Goal: Transaction & Acquisition: Purchase product/service

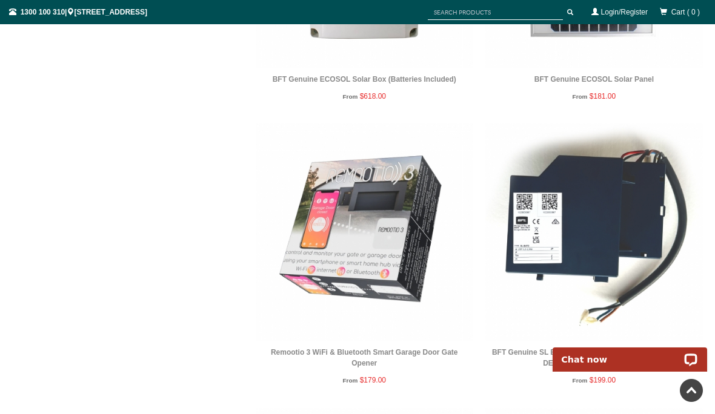
scroll to position [2069, 0]
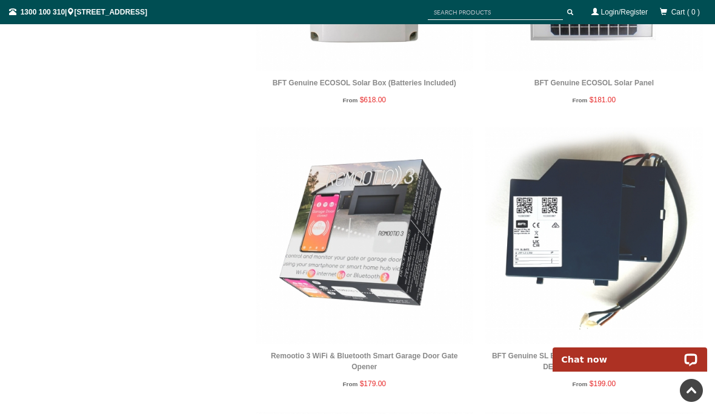
click at [363, 239] on img at bounding box center [364, 235] width 217 height 217
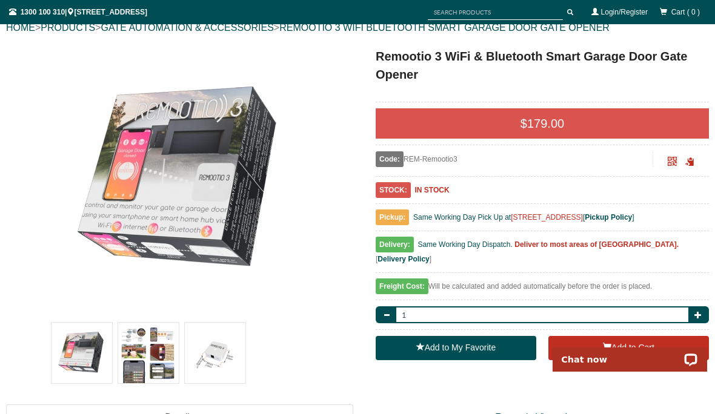
scroll to position [142, 0]
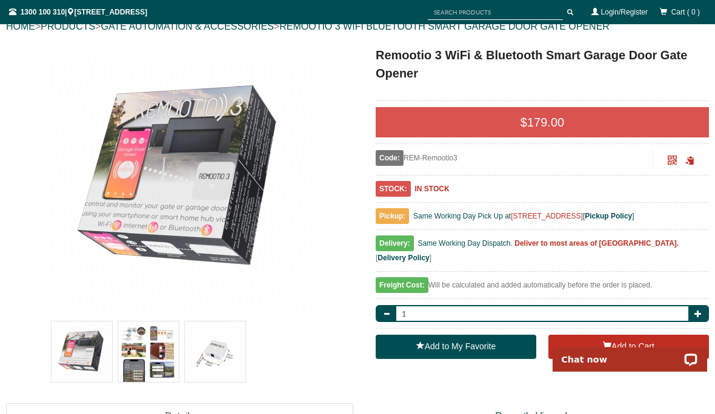
click at [142, 348] on img at bounding box center [148, 352] width 61 height 61
click at [207, 359] on img at bounding box center [215, 352] width 61 height 61
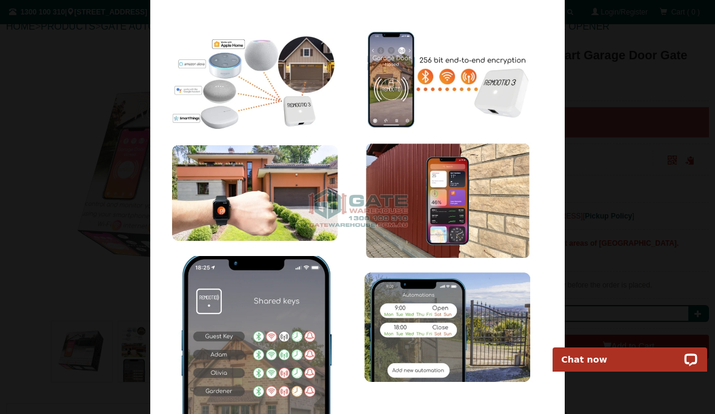
click at [263, 246] on img at bounding box center [357, 207] width 414 height 414
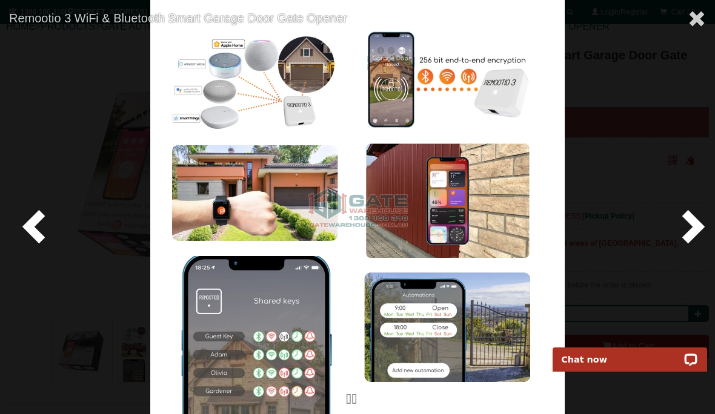
click at [243, 106] on img at bounding box center [357, 207] width 414 height 414
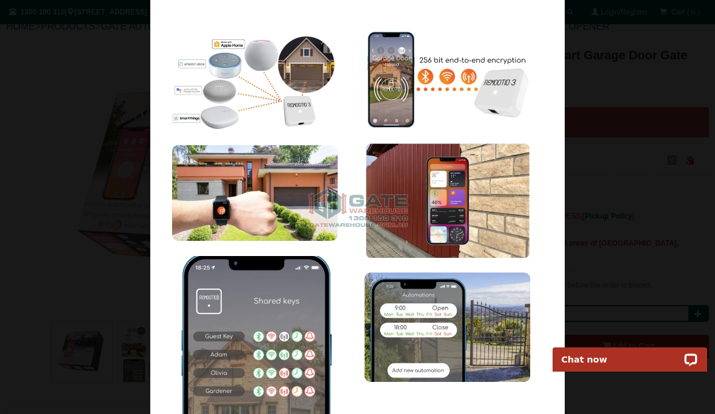
click at [265, 105] on img at bounding box center [357, 207] width 414 height 414
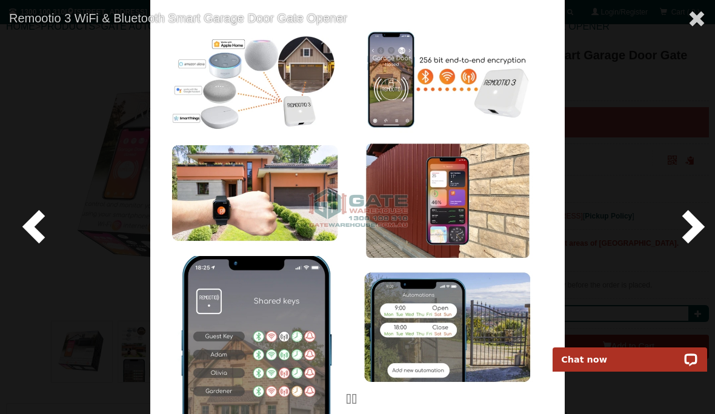
click at [270, 102] on img at bounding box center [357, 207] width 414 height 414
click at [269, 102] on img at bounding box center [357, 207] width 414 height 414
click at [239, 125] on img at bounding box center [357, 207] width 414 height 414
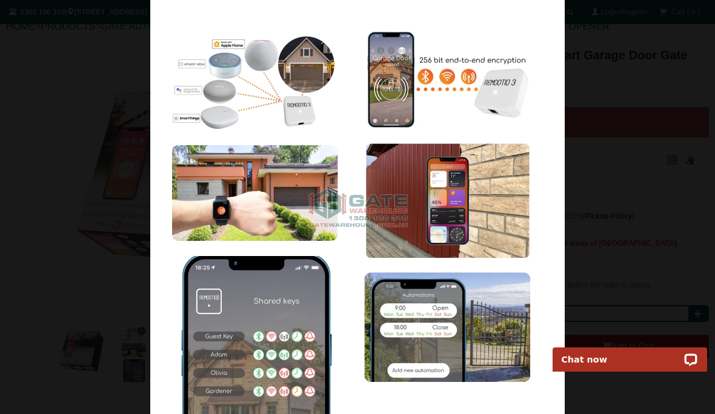
click at [256, 270] on img at bounding box center [357, 207] width 414 height 414
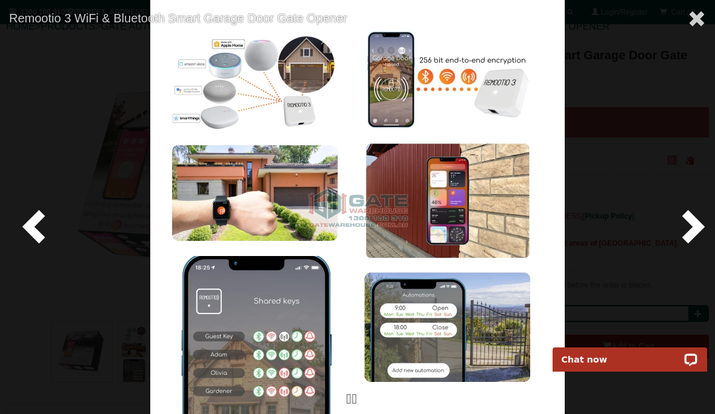
click at [690, 244] on span at bounding box center [690, 226] width 36 height 36
click at [692, 242] on span at bounding box center [690, 226] width 36 height 36
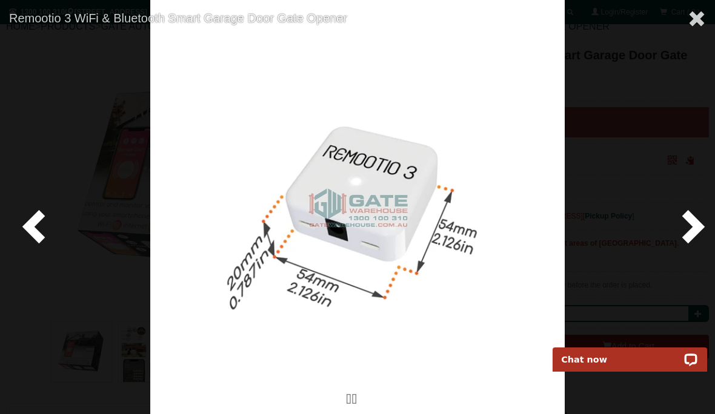
click at [688, 244] on span at bounding box center [690, 226] width 36 height 36
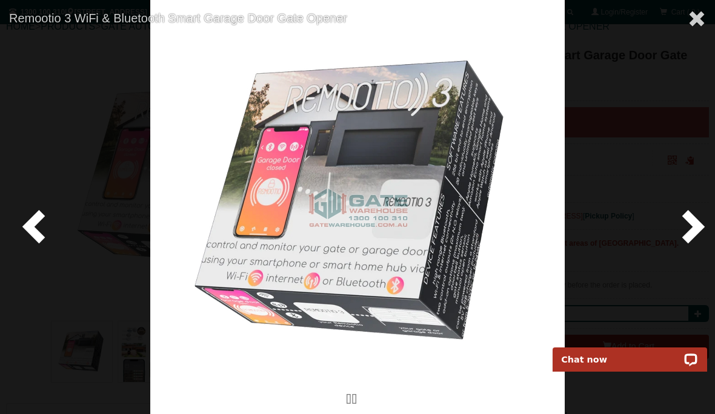
click at [693, 244] on span at bounding box center [690, 226] width 36 height 36
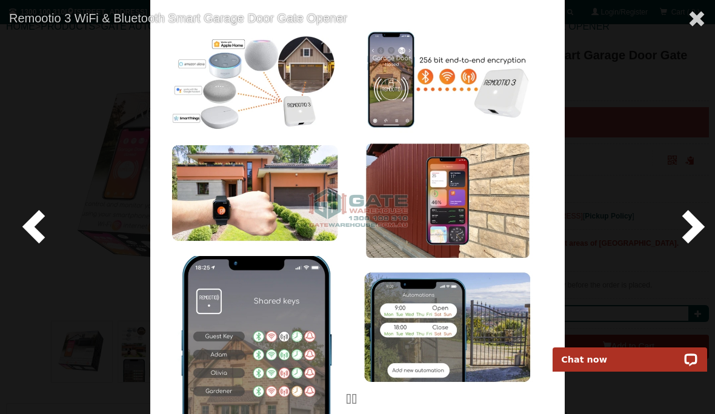
click at [495, 222] on img at bounding box center [357, 207] width 414 height 414
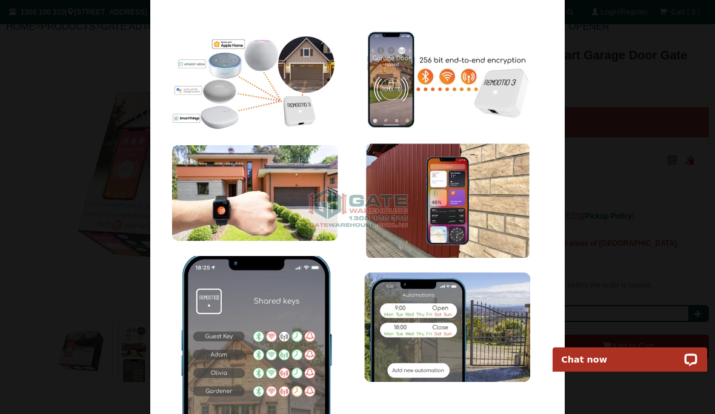
click at [680, 233] on div at bounding box center [357, 207] width 715 height 414
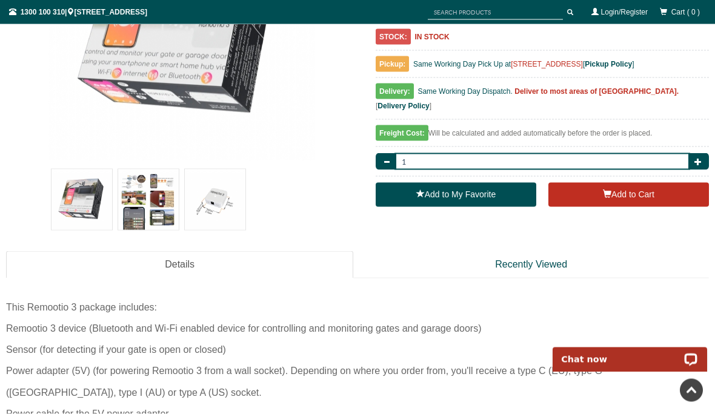
scroll to position [326, 0]
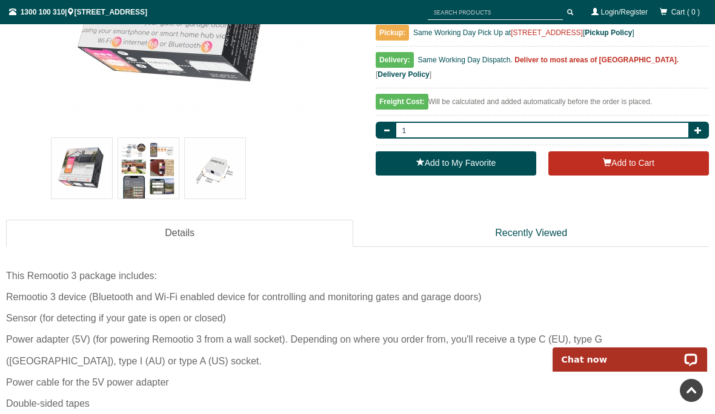
click at [563, 234] on link "Recently Viewed" at bounding box center [531, 233] width 356 height 27
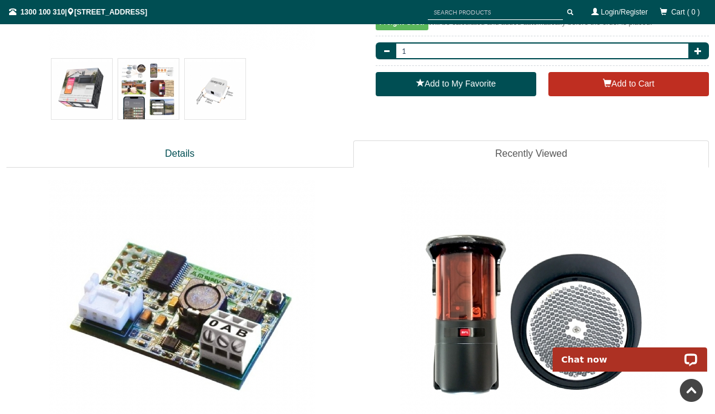
scroll to position [401, 0]
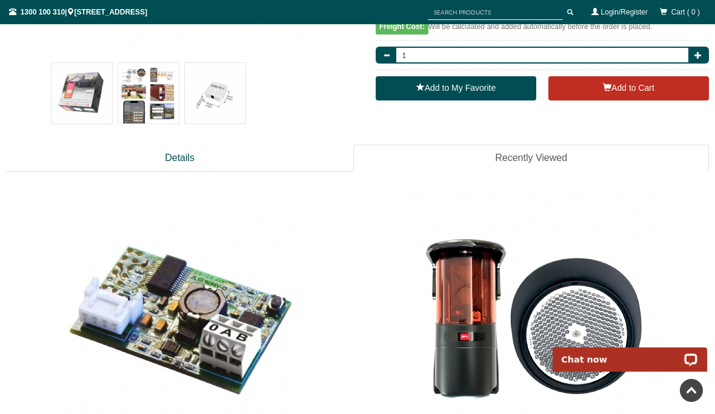
click at [169, 154] on link "Details" at bounding box center [179, 158] width 347 height 27
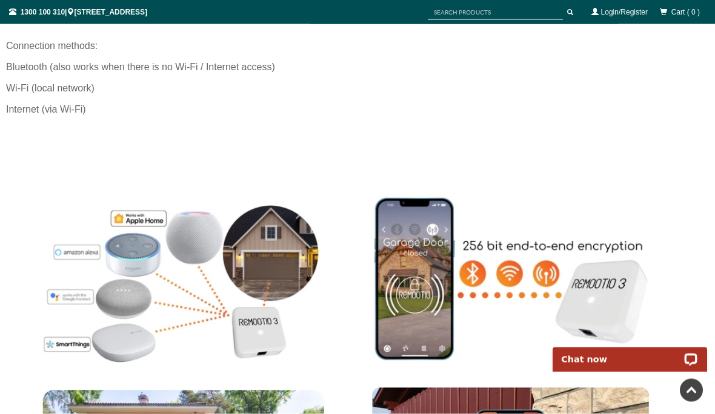
scroll to position [983, 0]
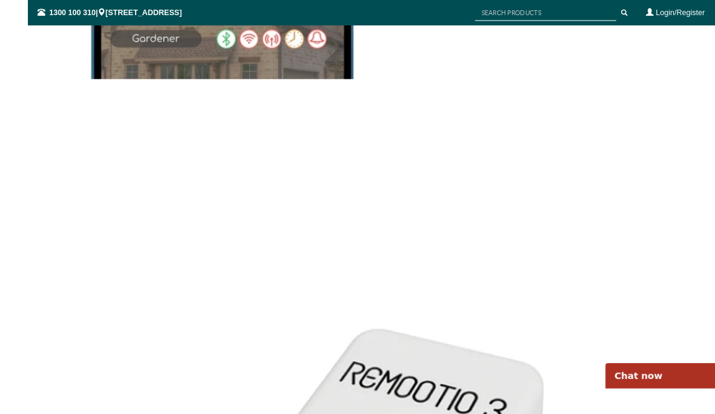
scroll to position [1743, 0]
